Goal: Navigation & Orientation: Understand site structure

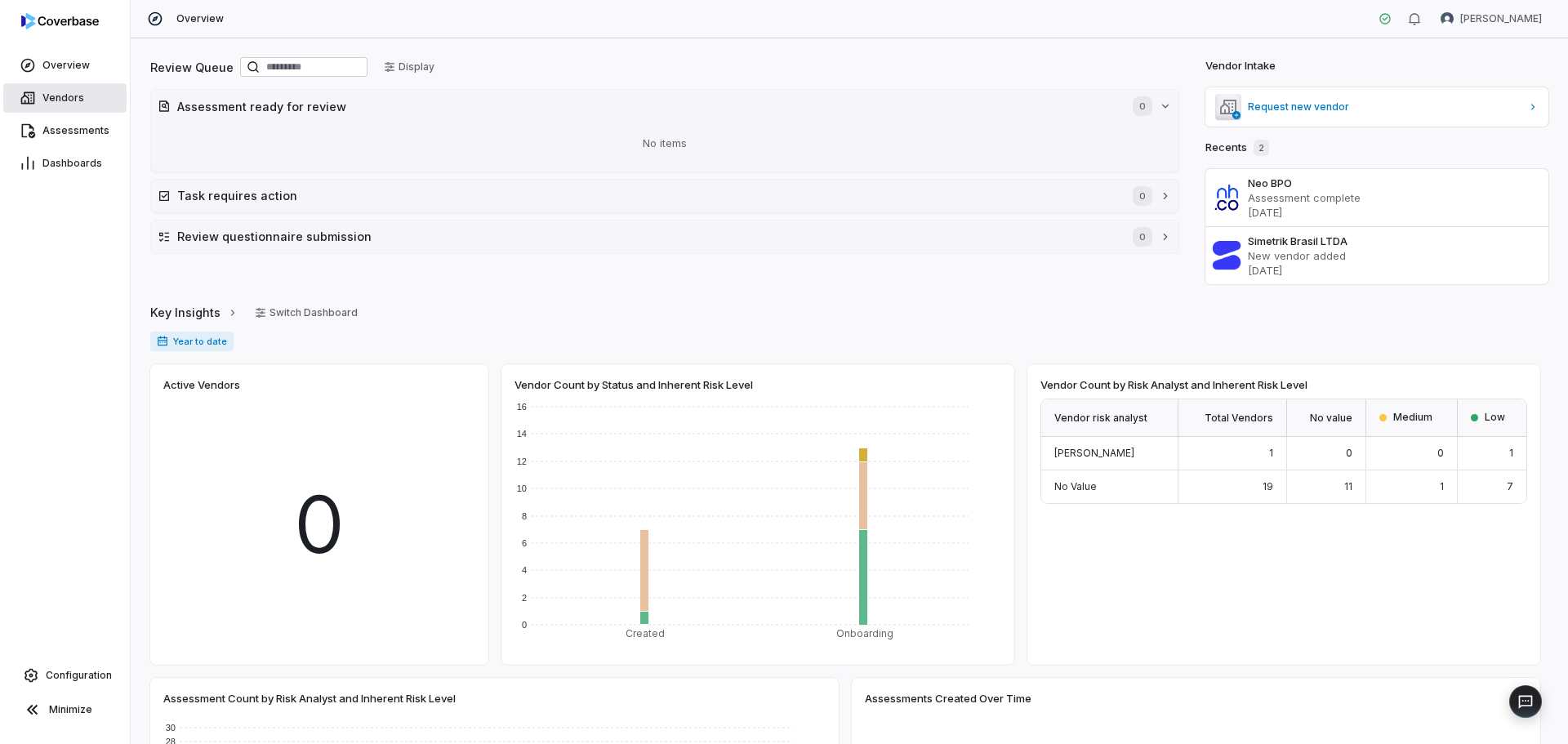
click at [62, 91] on link "Vendors" at bounding box center [65, 97] width 123 height 29
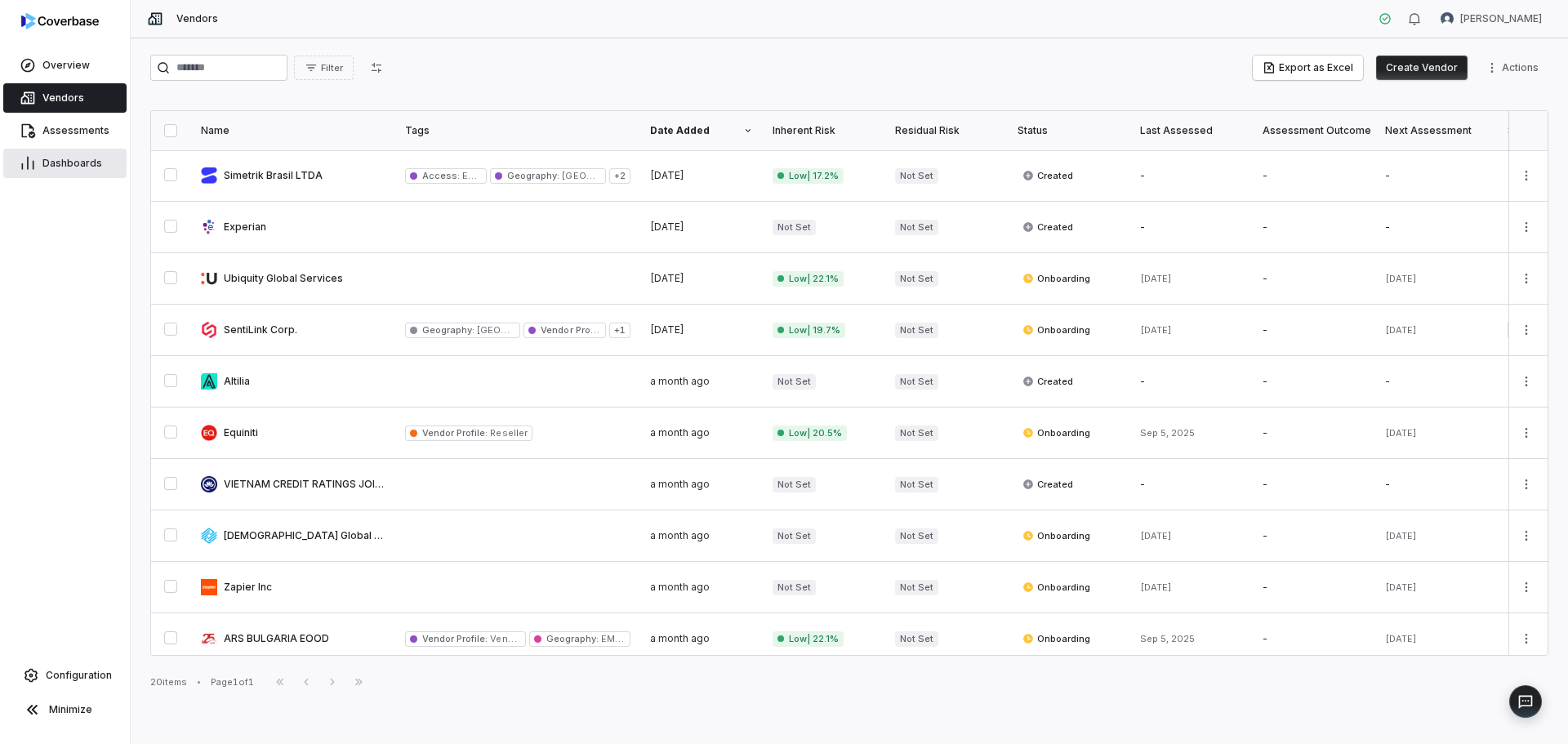
click at [70, 162] on span "Dashboards" at bounding box center [72, 164] width 60 height 13
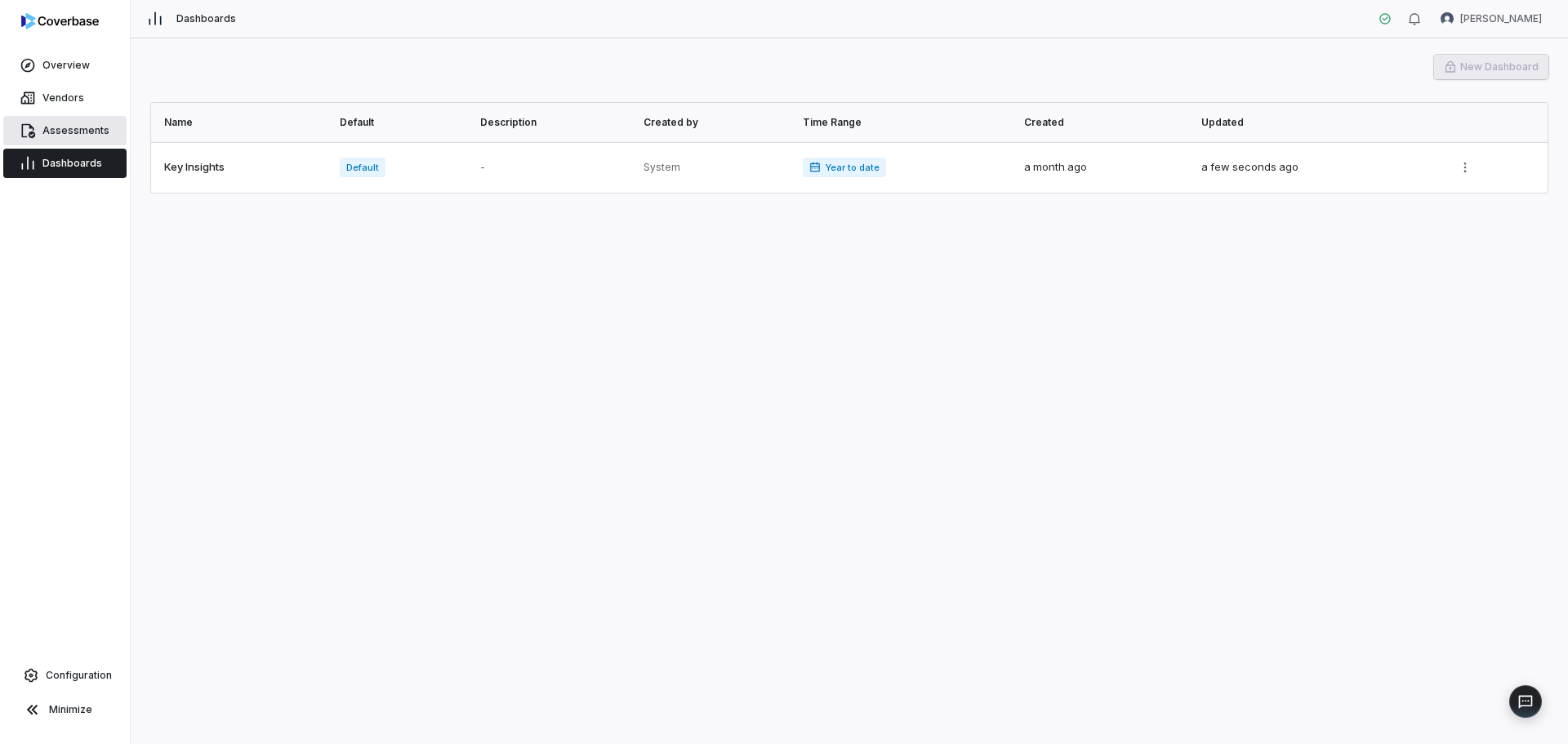
click at [72, 129] on span "Assessments" at bounding box center [76, 131] width 67 height 13
